Goal: Transaction & Acquisition: Purchase product/service

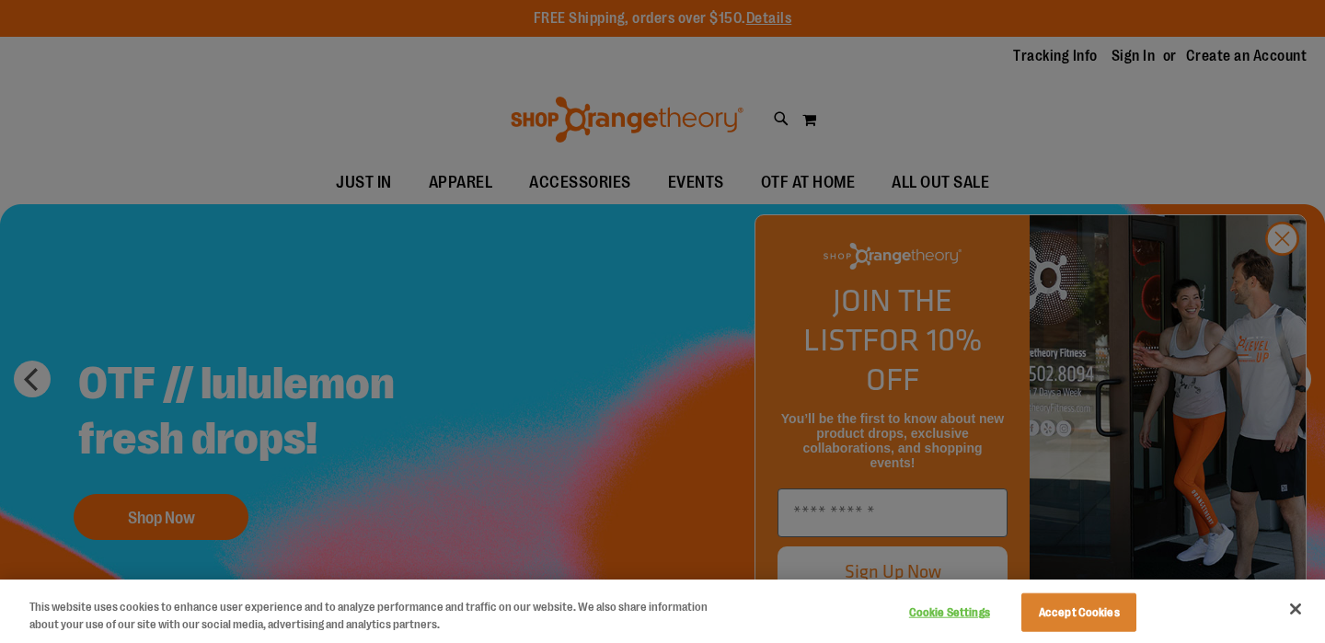
type input "**********"
click at [1282, 271] on div at bounding box center [662, 321] width 1325 height 643
click at [1066, 612] on button "Accept Cookies" at bounding box center [1079, 613] width 115 height 39
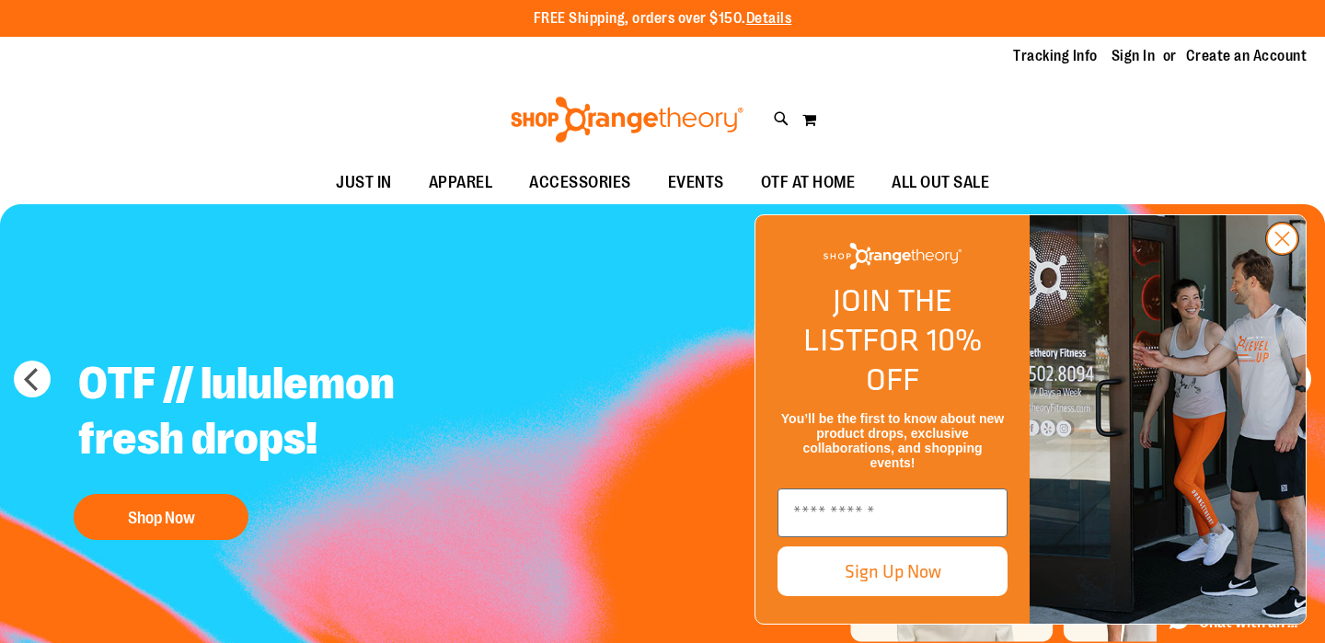
click at [1278, 254] on circle "Close dialog" at bounding box center [1282, 239] width 30 height 30
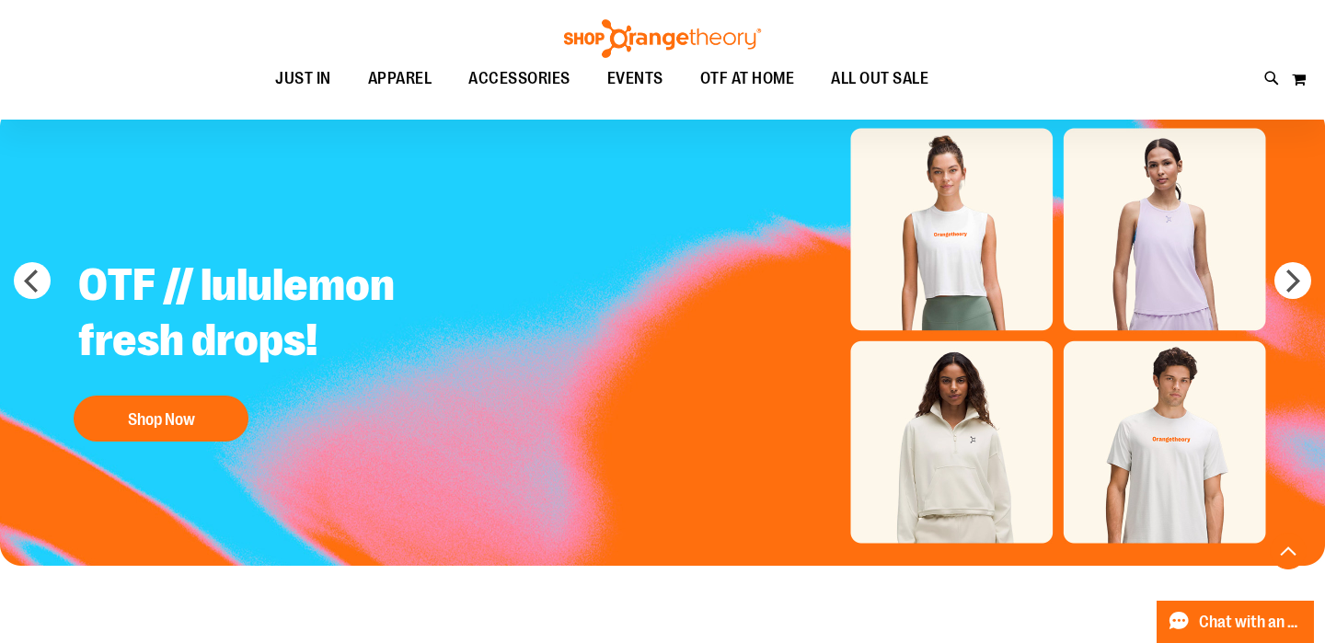
scroll to position [18, 0]
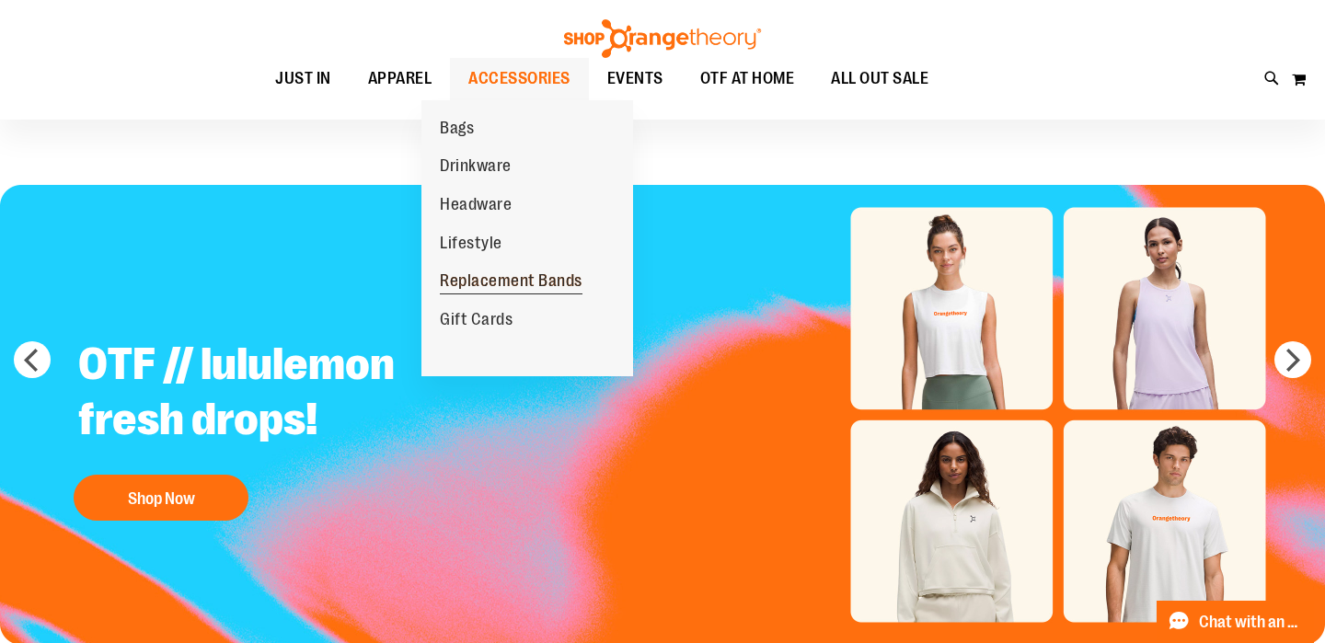
click at [510, 285] on span "Replacement Bands" at bounding box center [511, 283] width 143 height 23
